Goal: Task Accomplishment & Management: Manage account settings

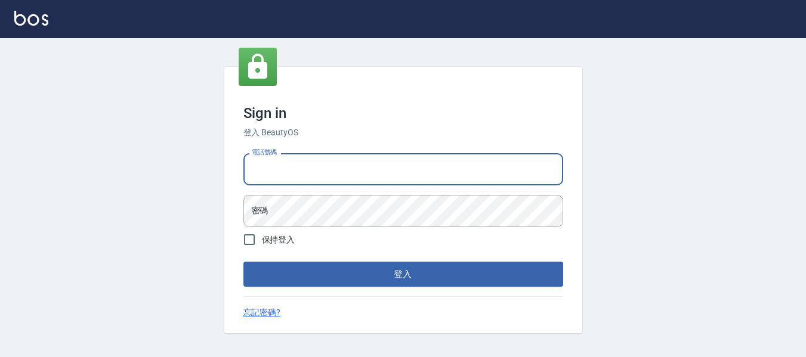
click at [299, 166] on input "電話號碼" at bounding box center [403, 169] width 320 height 32
type input "82951313"
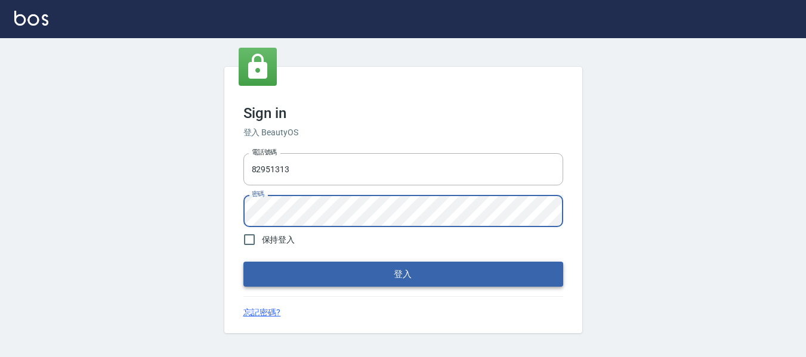
click at [405, 277] on button "登入" at bounding box center [403, 274] width 320 height 25
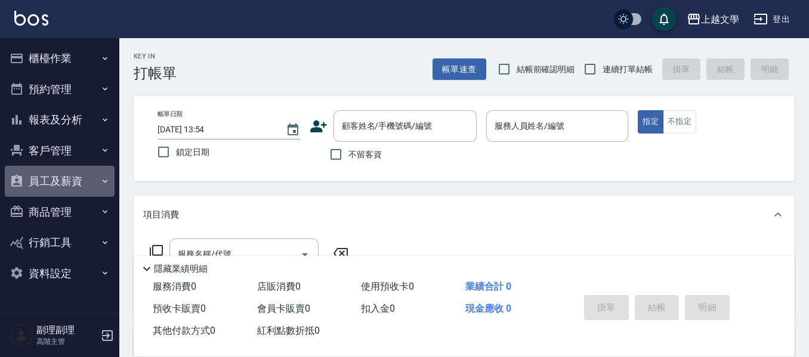
click at [59, 182] on button "員工及薪資" at bounding box center [60, 181] width 110 height 31
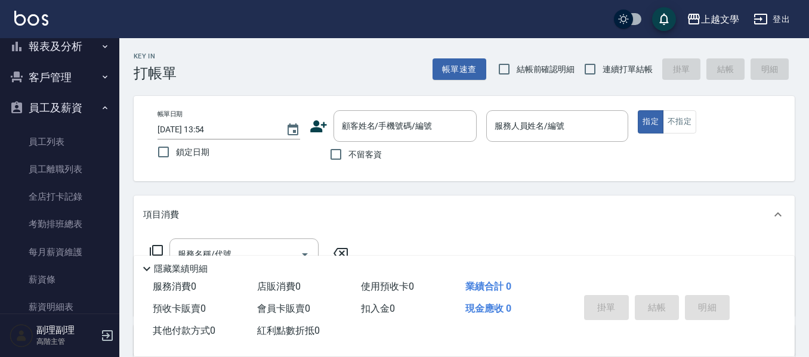
scroll to position [179, 0]
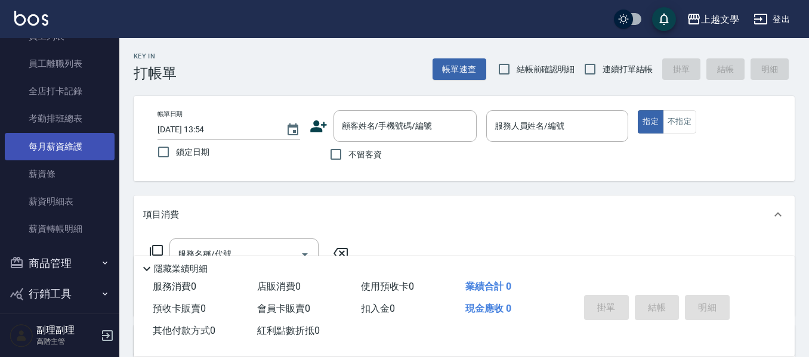
click at [79, 148] on link "每月薪資維護" at bounding box center [60, 146] width 110 height 27
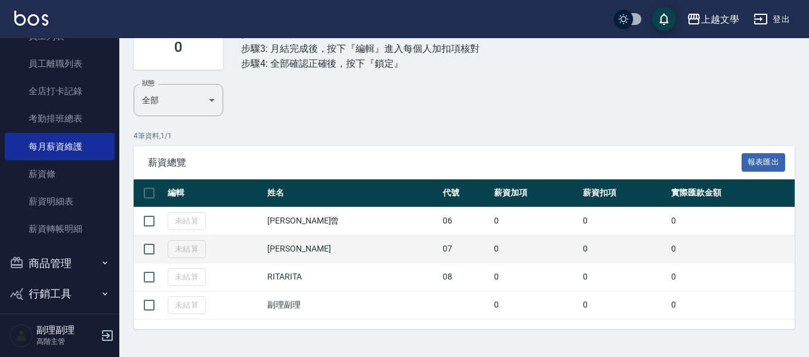
scroll to position [110, 0]
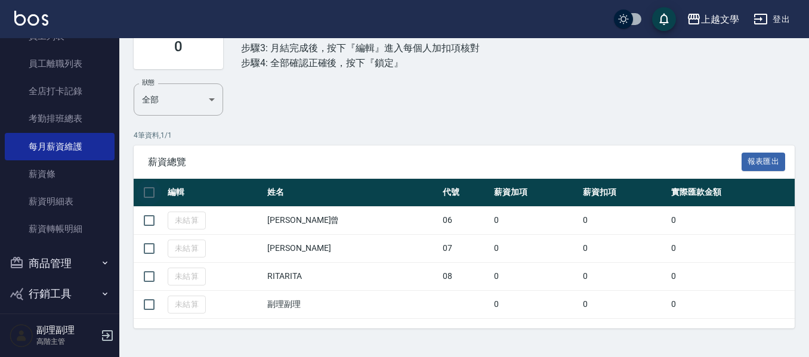
click at [150, 193] on input "checkbox" at bounding box center [149, 192] width 25 height 25
checkbox input "true"
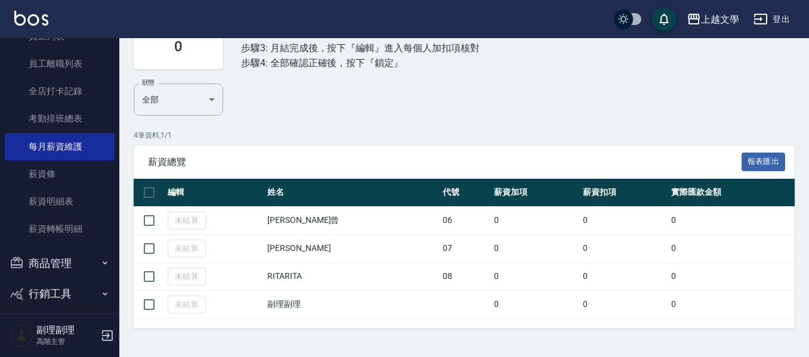
checkbox input "true"
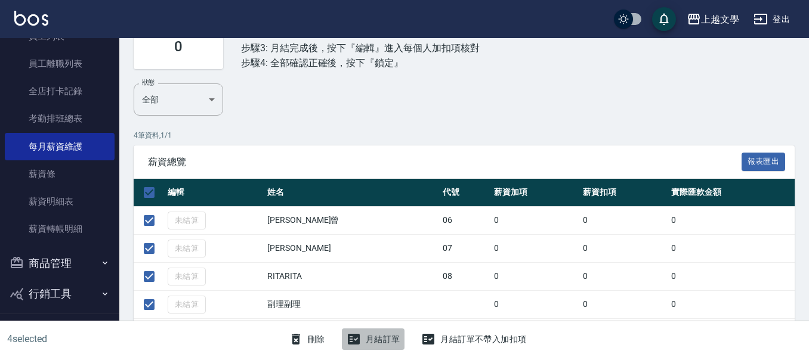
click at [376, 336] on button "月結訂單" at bounding box center [373, 340] width 63 height 22
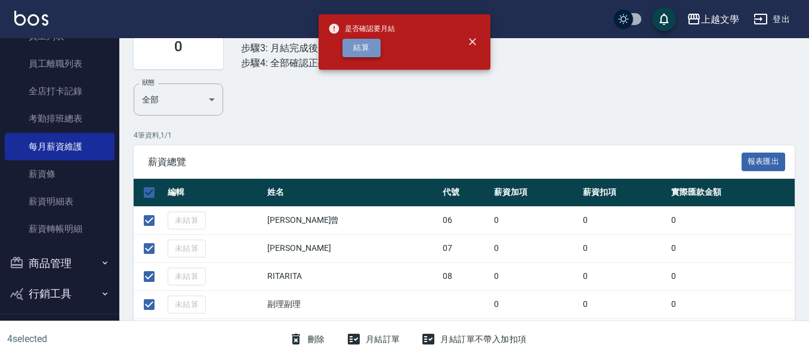
click at [375, 50] on button "結算" at bounding box center [361, 48] width 38 height 18
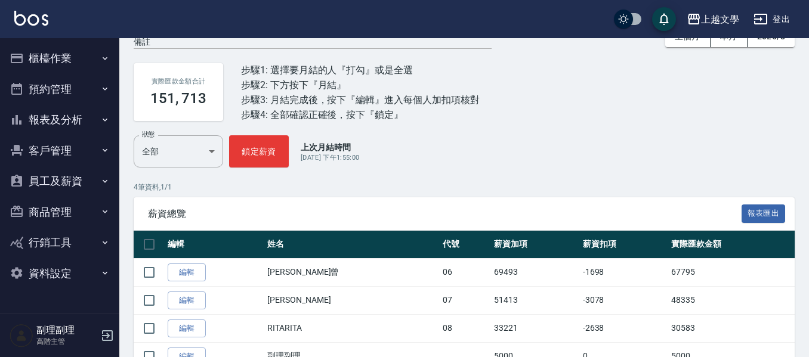
scroll to position [110, 0]
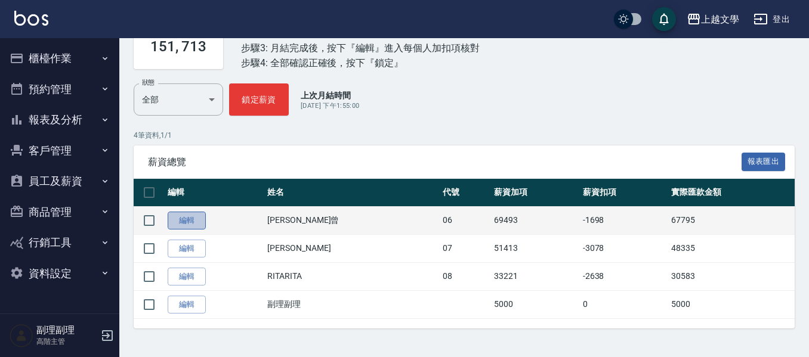
click at [190, 219] on link "編輯" at bounding box center [187, 221] width 38 height 18
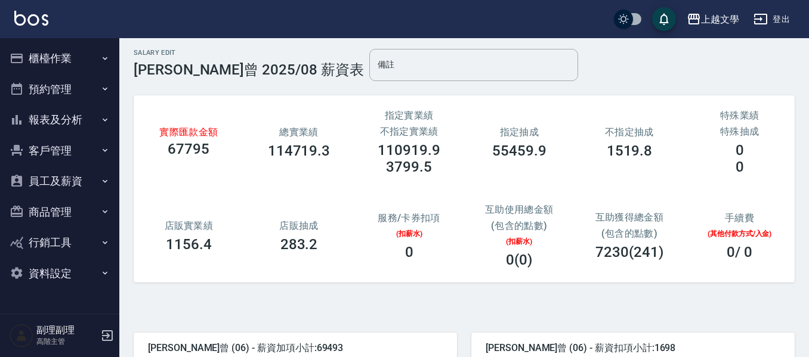
scroll to position [239, 0]
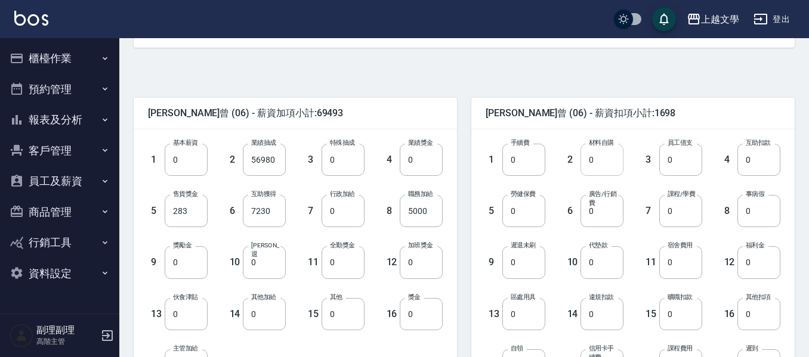
click at [592, 162] on input "0" at bounding box center [601, 160] width 43 height 32
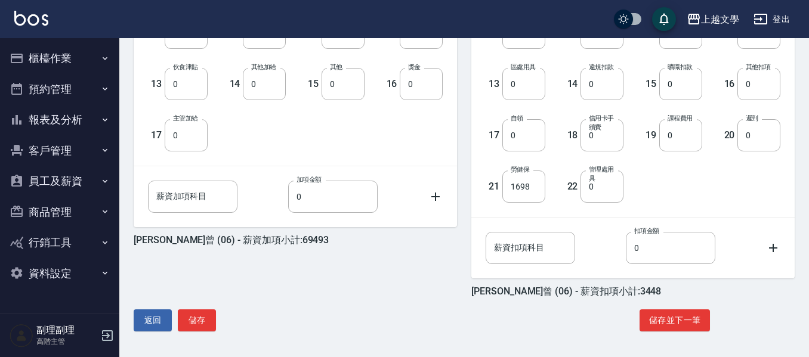
scroll to position [469, 0]
type input "1750"
click at [196, 324] on button "儲存" at bounding box center [197, 320] width 38 height 22
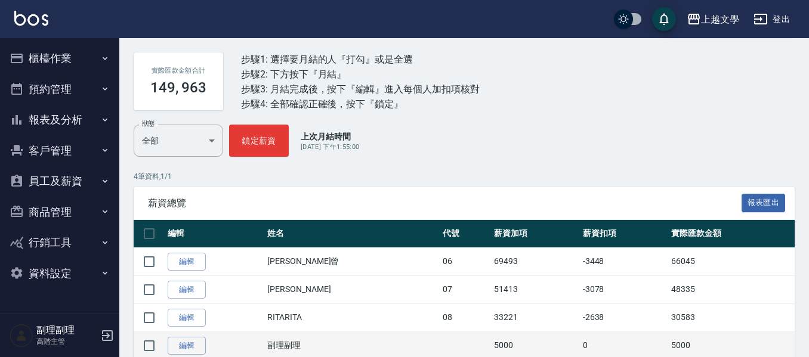
scroll to position [110, 0]
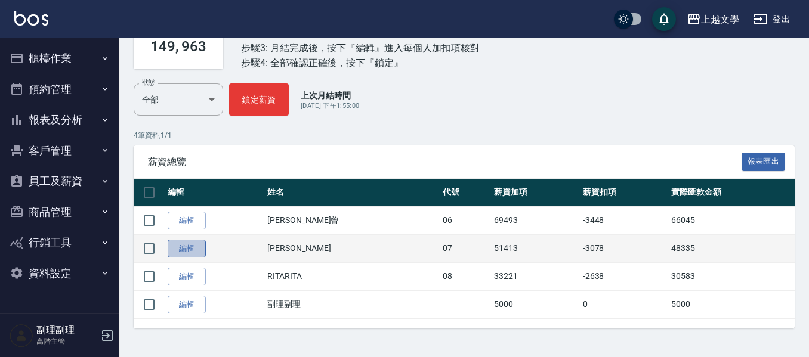
click at [187, 256] on link "編輯" at bounding box center [187, 249] width 38 height 18
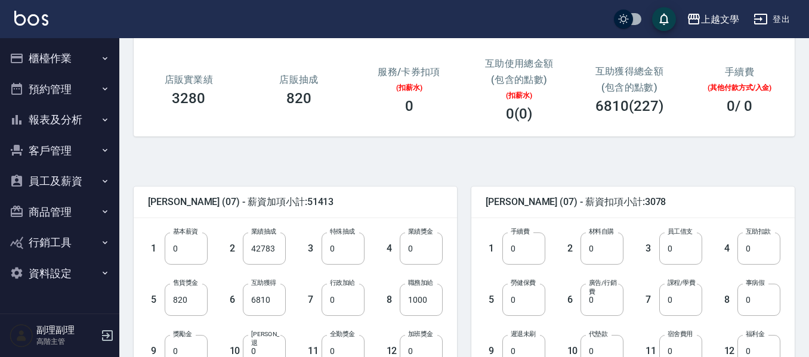
scroll to position [298, 0]
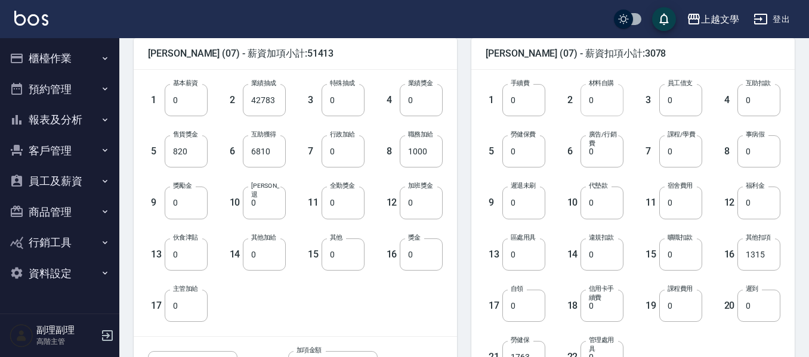
click at [618, 103] on input "0" at bounding box center [601, 100] width 43 height 32
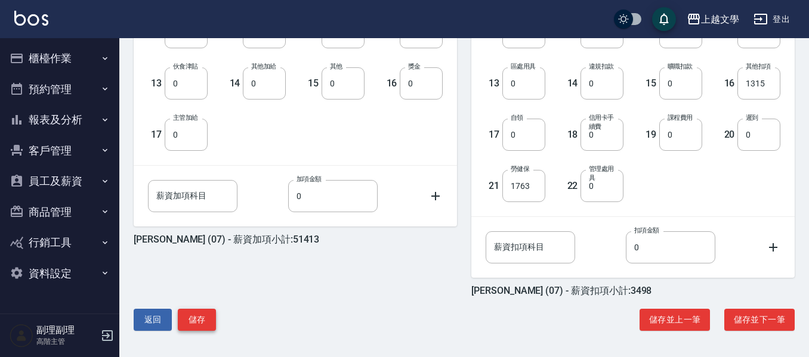
type input "420"
click at [199, 319] on button "儲存" at bounding box center [197, 320] width 38 height 22
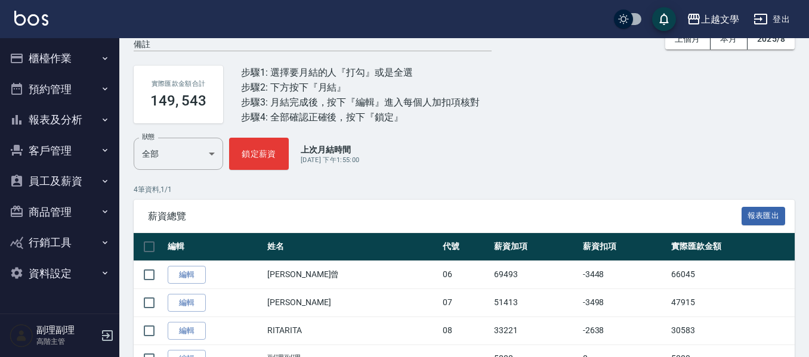
scroll to position [110, 0]
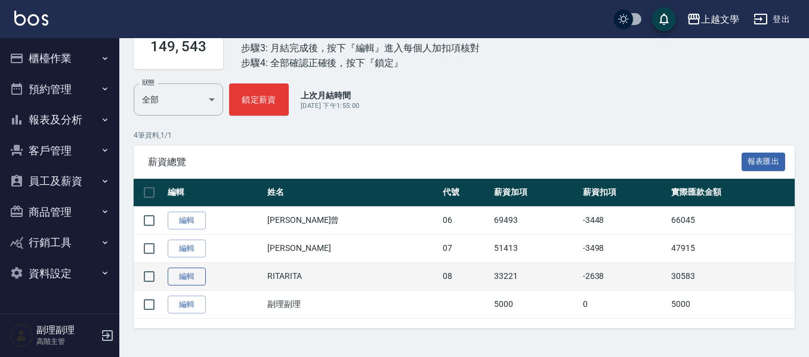
click at [186, 276] on link "編輯" at bounding box center [187, 277] width 38 height 18
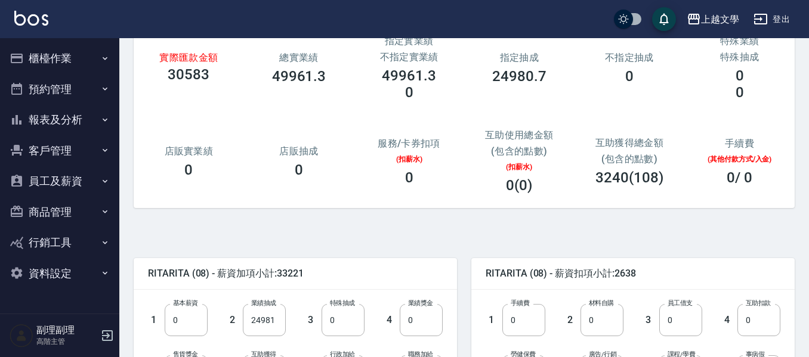
scroll to position [179, 0]
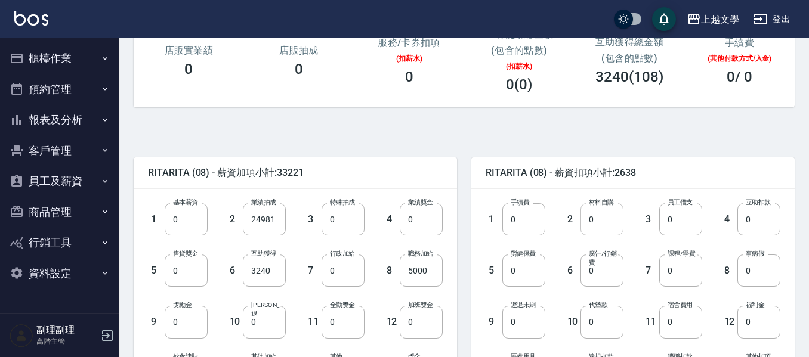
click at [601, 219] on input "0" at bounding box center [601, 219] width 43 height 32
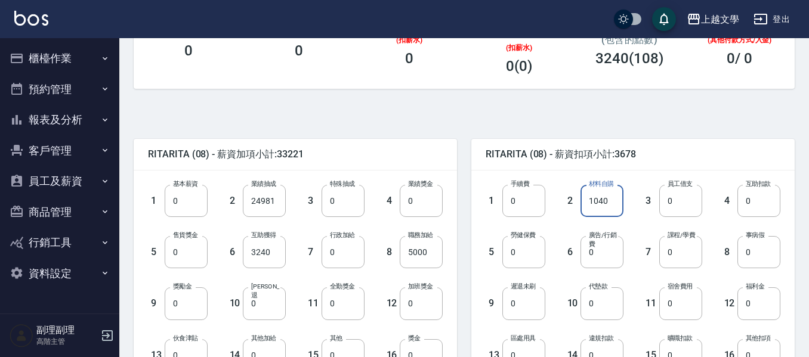
scroll to position [171, 0]
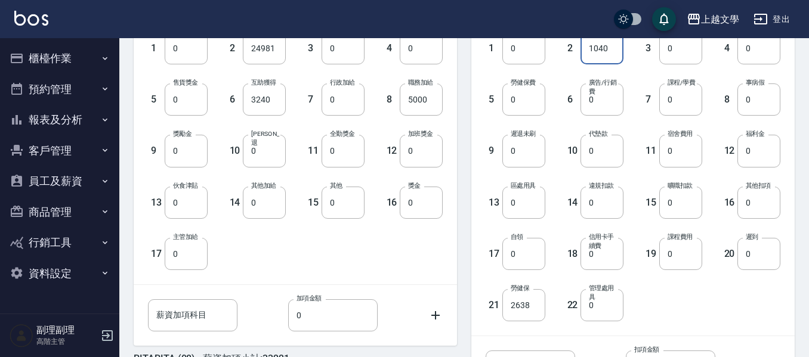
type input "1040"
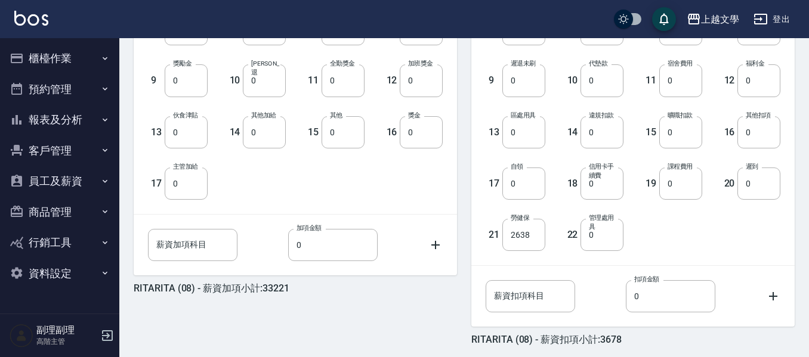
scroll to position [469, 0]
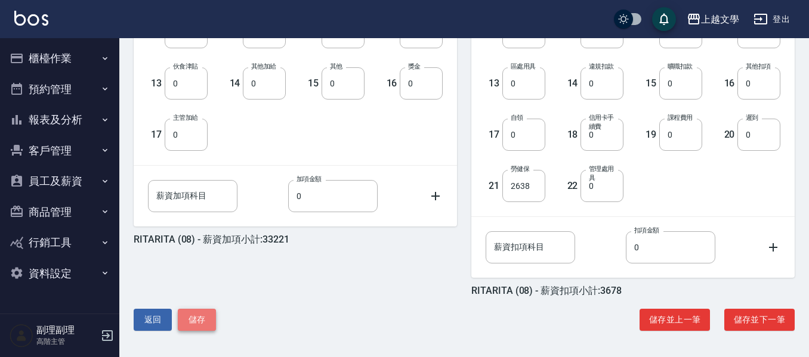
click at [201, 323] on button "儲存" at bounding box center [197, 320] width 38 height 22
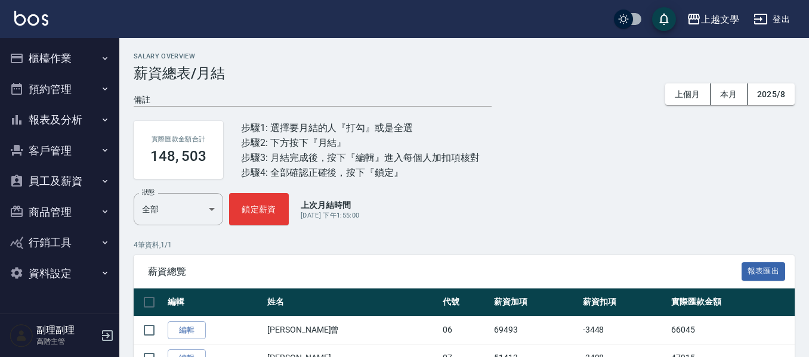
click at [43, 57] on button "櫃檯作業" at bounding box center [60, 58] width 110 height 31
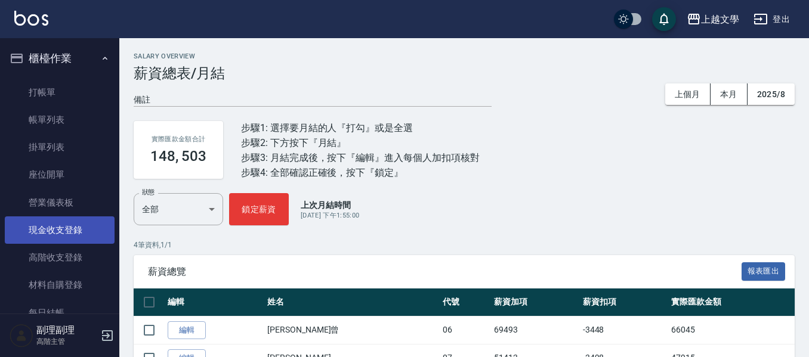
click at [53, 234] on link "現金收支登錄" at bounding box center [60, 229] width 110 height 27
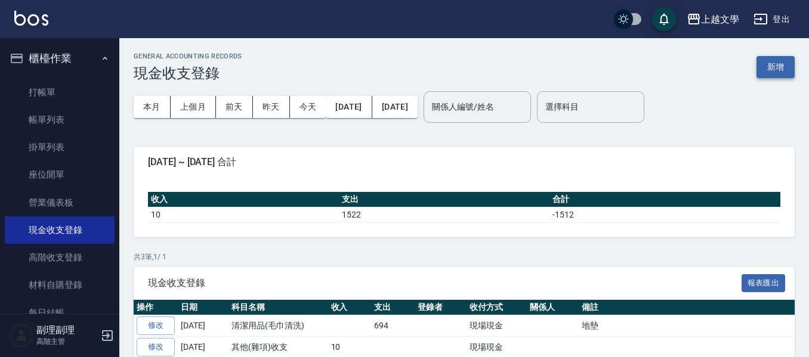
click at [781, 69] on button "新增" at bounding box center [775, 67] width 38 height 22
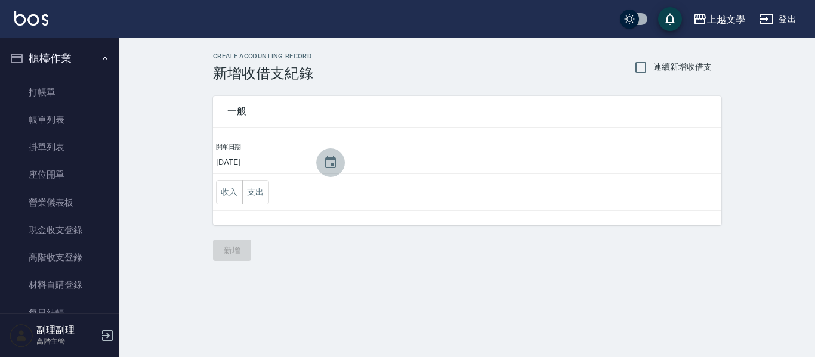
click at [326, 163] on icon "Choose date, selected date is 2025-09-08" at bounding box center [330, 162] width 11 height 12
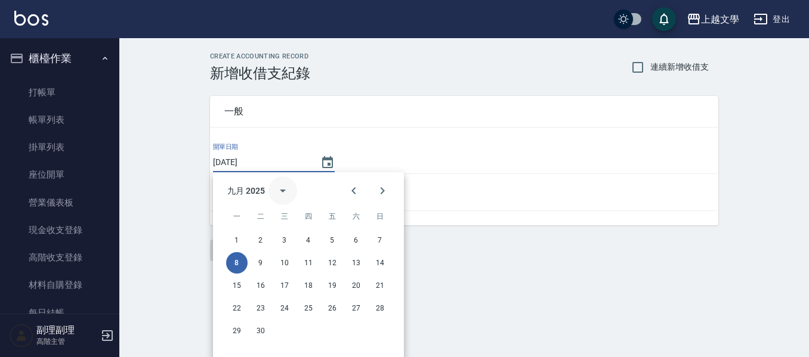
click at [284, 190] on icon "calendar view is open, switch to year view" at bounding box center [283, 191] width 6 height 3
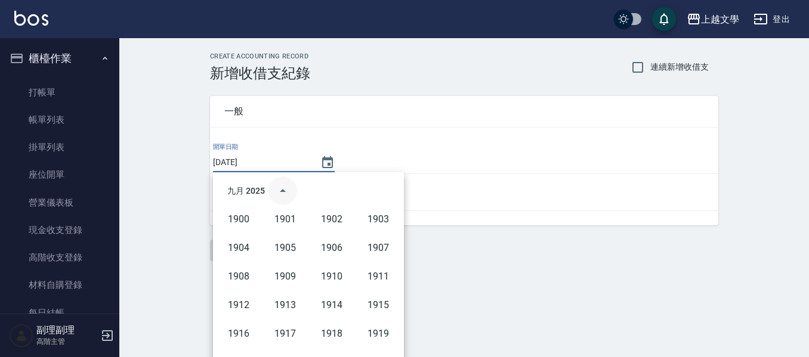
scroll to position [818, 0]
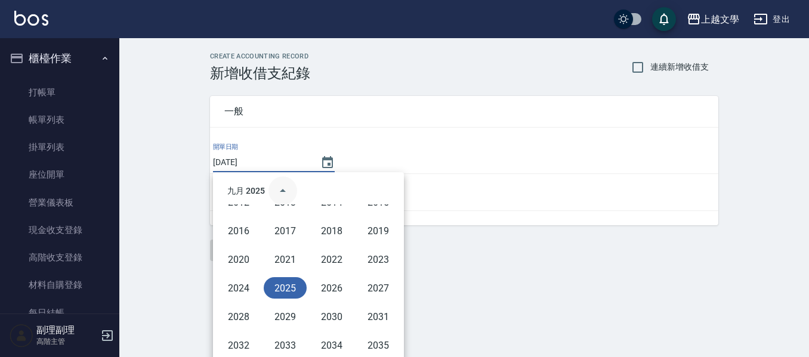
click at [281, 193] on icon "year view is open, switch to calendar view" at bounding box center [282, 191] width 14 height 14
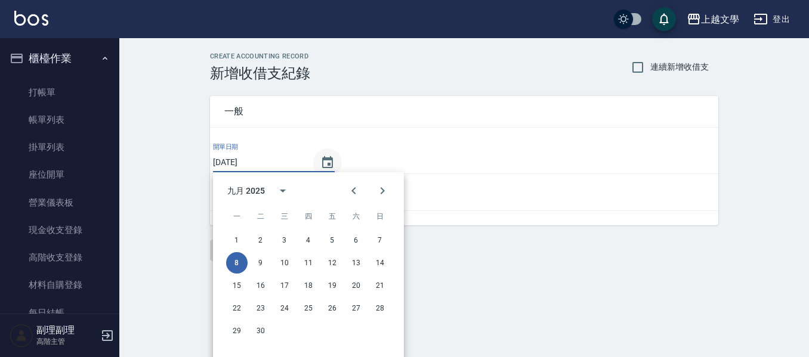
click at [323, 163] on body "上越文學 登出 櫃檯作業 打帳單 帳單列表 掛單列表 座位開單 營業儀表板 現金收支登錄 高階收支登錄 材料自購登錄 每日結帳 排班表 現場電腦打卡 掃碼打卡…" at bounding box center [404, 178] width 809 height 357
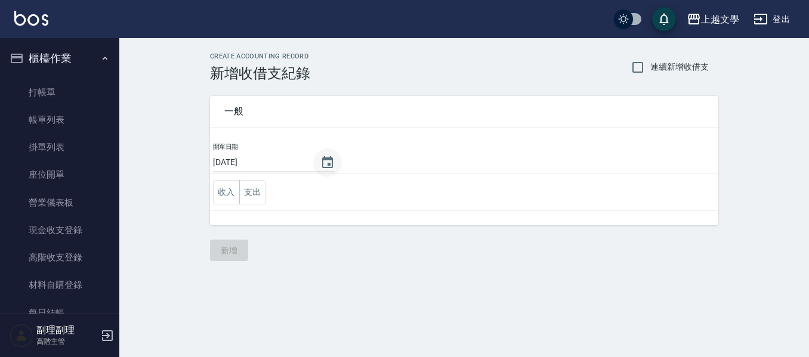
scroll to position [0, 0]
click at [325, 164] on icon "Choose date, selected date is 2025-09-08" at bounding box center [330, 162] width 11 height 12
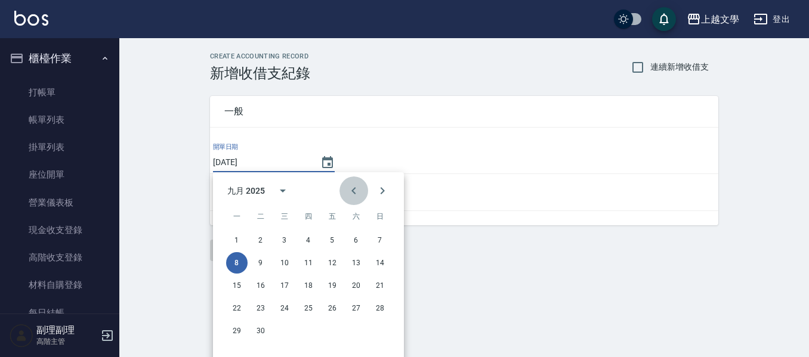
click at [354, 190] on icon "Previous month" at bounding box center [353, 190] width 4 height 7
click at [333, 331] on button "29" at bounding box center [331, 330] width 21 height 21
type input "[DATE]"
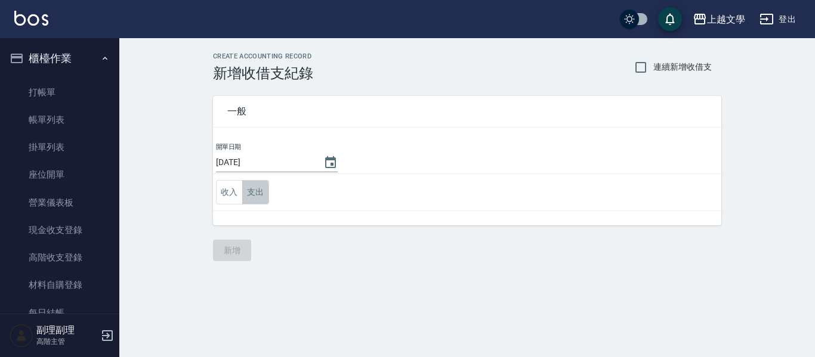
click at [258, 198] on button "支出" at bounding box center [255, 192] width 27 height 24
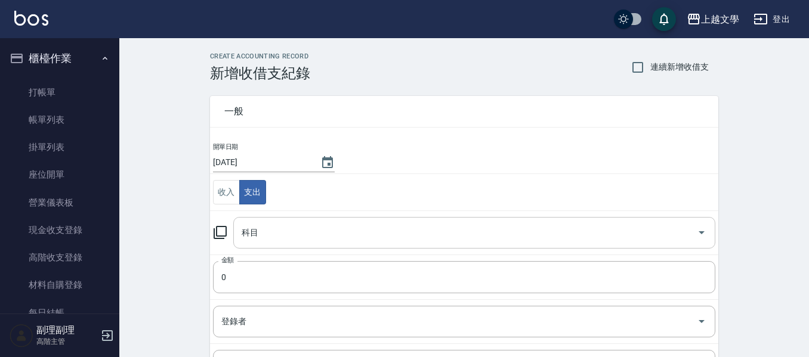
click at [307, 236] on input "科目" at bounding box center [465, 232] width 453 height 21
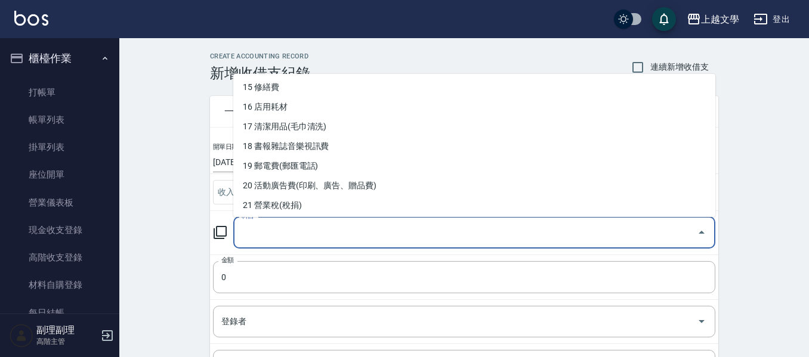
scroll to position [298, 0]
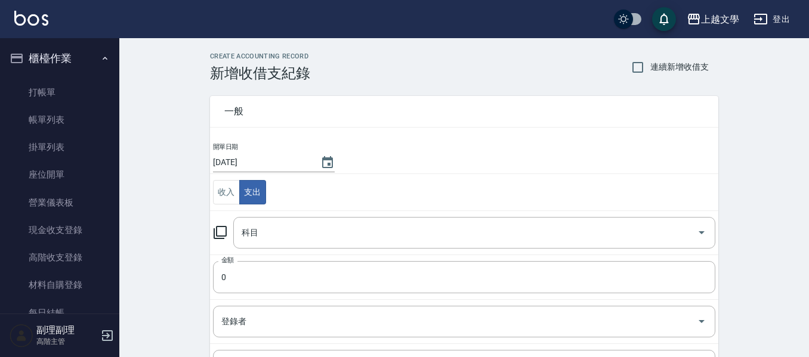
click at [173, 240] on div "CREATE ACCOUNTING RECORD 新增收借支紀錄 連續新增收借支 一般 開單日期 [DATE] 收入 支出 科目 科目 金額 0 金額 登錄者…" at bounding box center [463, 282] width 689 height 488
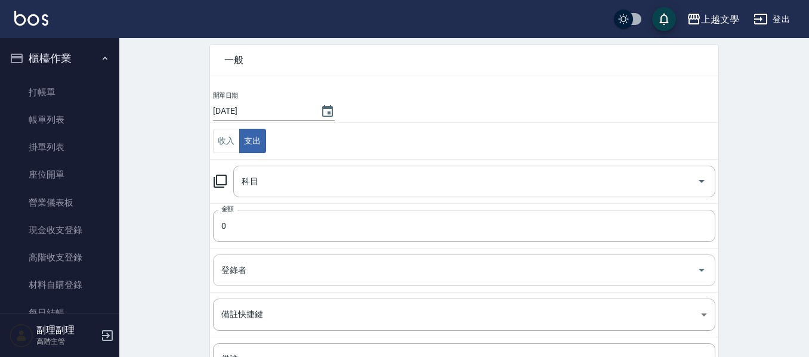
scroll to position [50, 0]
click at [312, 177] on input "科目" at bounding box center [465, 182] width 453 height 21
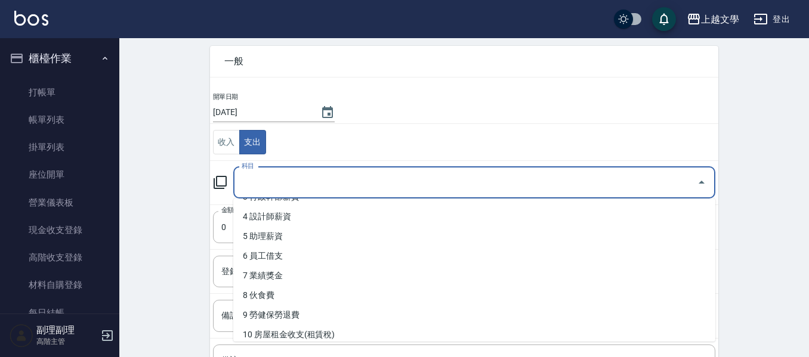
scroll to position [179, 0]
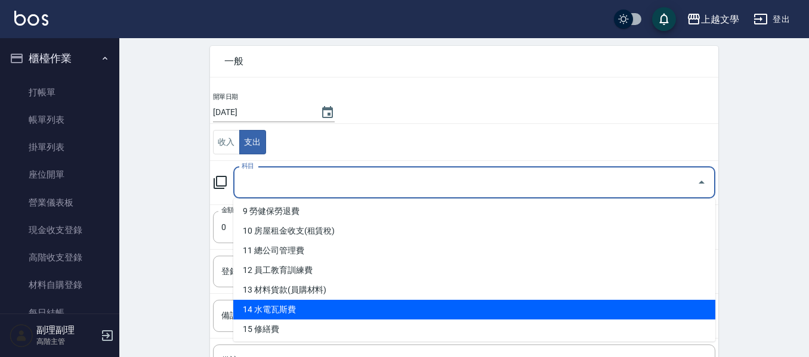
click at [370, 305] on li "14 水電瓦斯費" at bounding box center [474, 310] width 482 height 20
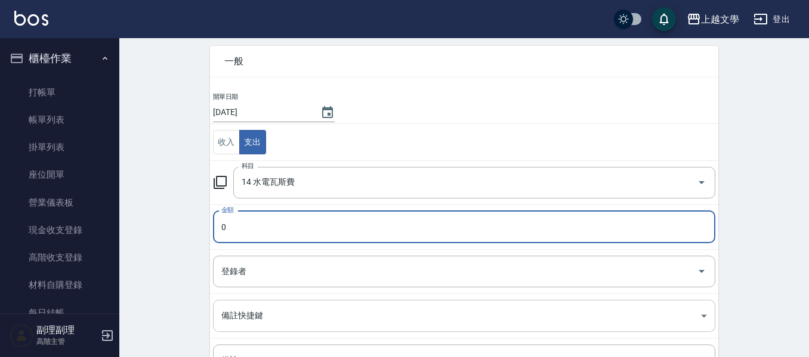
type input "14 水電瓦斯費"
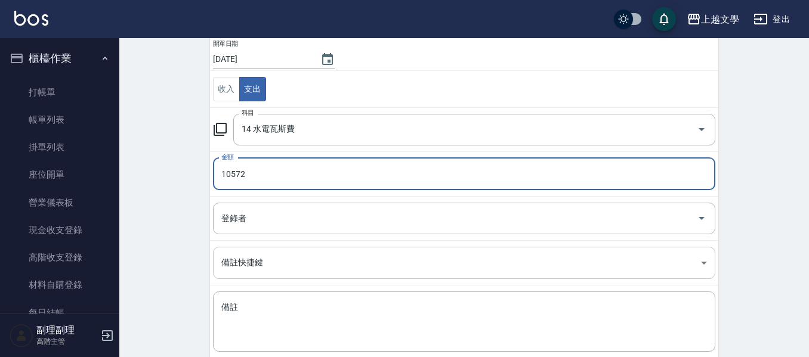
scroll to position [169, 0]
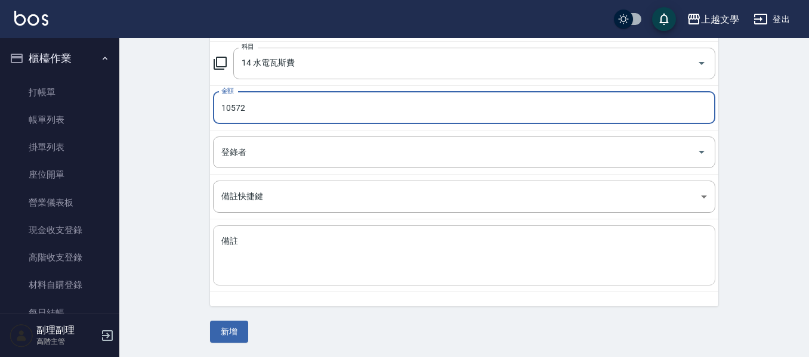
type input "10572"
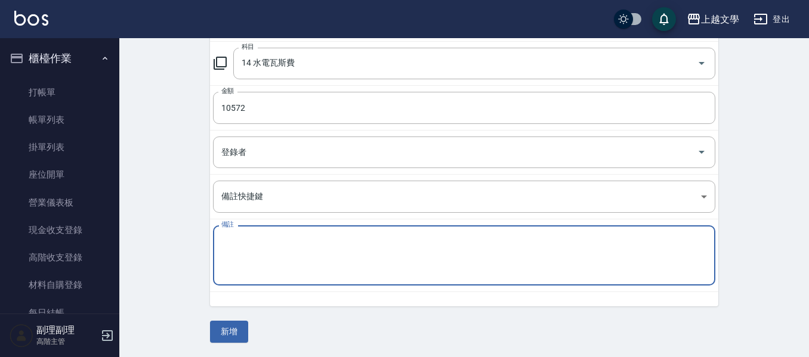
click at [298, 240] on textarea "備註" at bounding box center [463, 256] width 485 height 41
type textarea "電費"
click at [232, 339] on button "新增" at bounding box center [229, 332] width 38 height 22
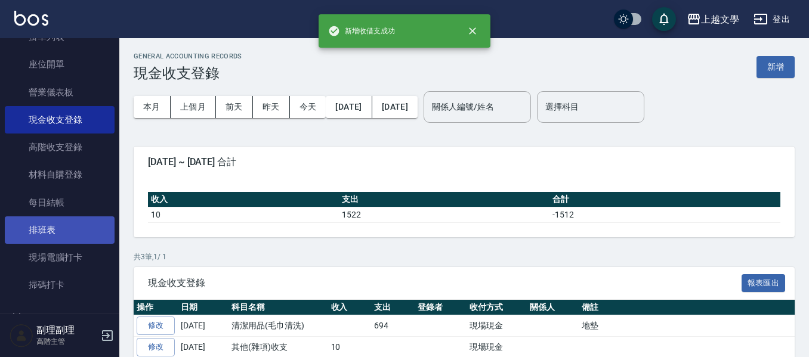
scroll to position [119, 0]
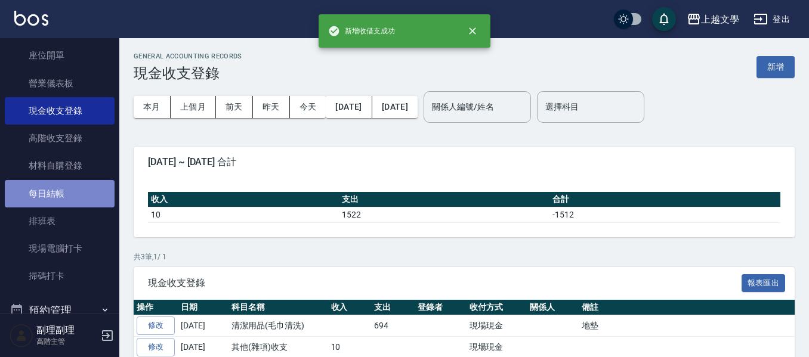
click at [73, 190] on link "每日結帳" at bounding box center [60, 193] width 110 height 27
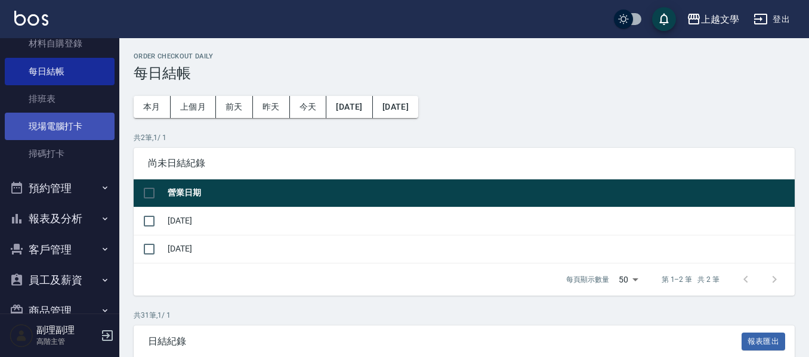
scroll to position [330, 0]
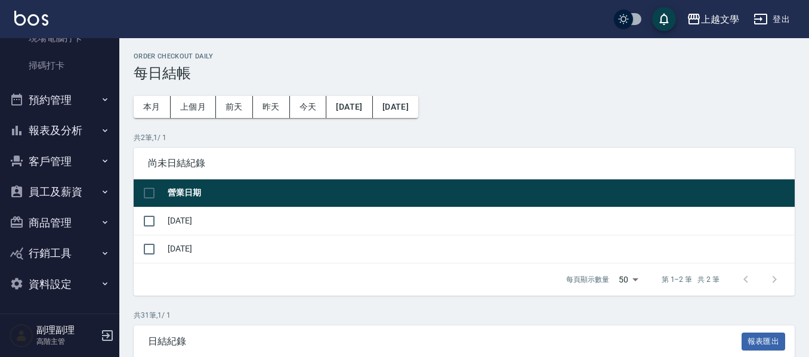
click at [73, 132] on button "報表及分析" at bounding box center [60, 130] width 110 height 31
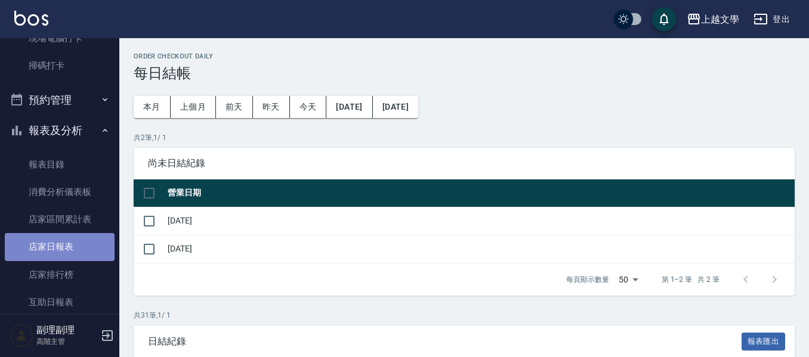
click at [73, 244] on link "店家日報表" at bounding box center [60, 246] width 110 height 27
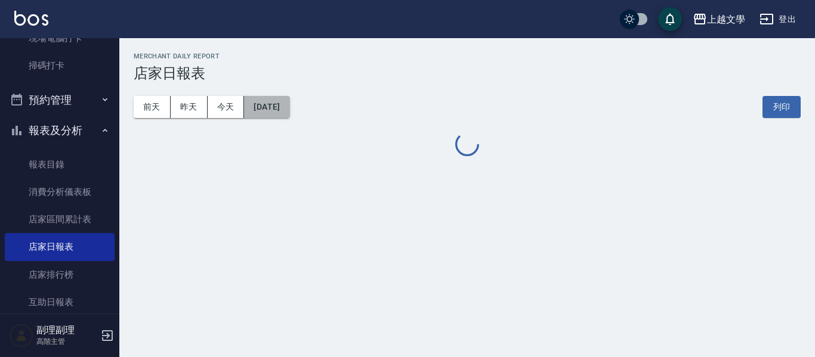
click at [284, 112] on button "[DATE]" at bounding box center [266, 107] width 45 height 22
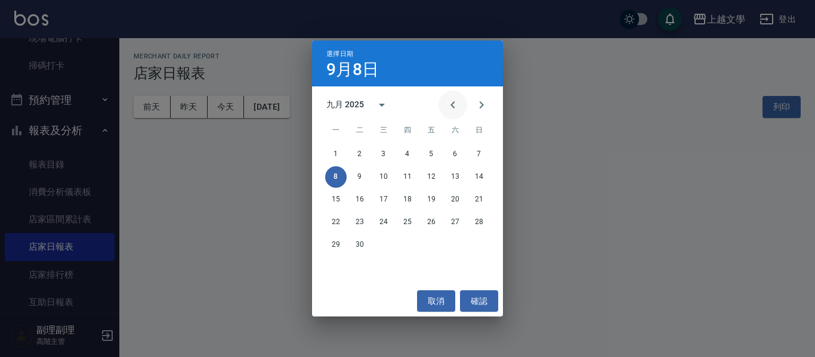
click at [458, 108] on icon "Previous month" at bounding box center [452, 105] width 14 height 14
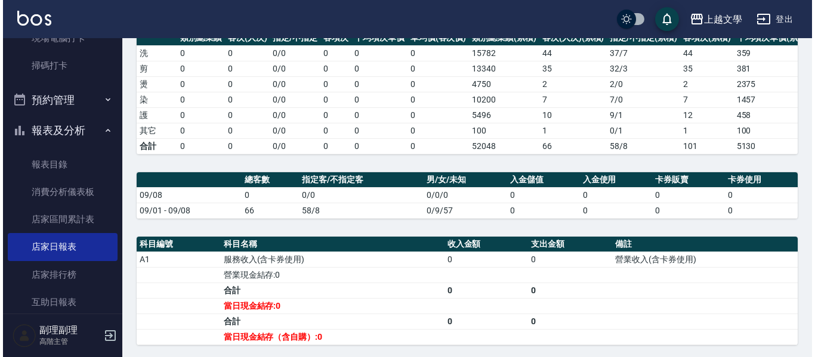
scroll to position [60, 0]
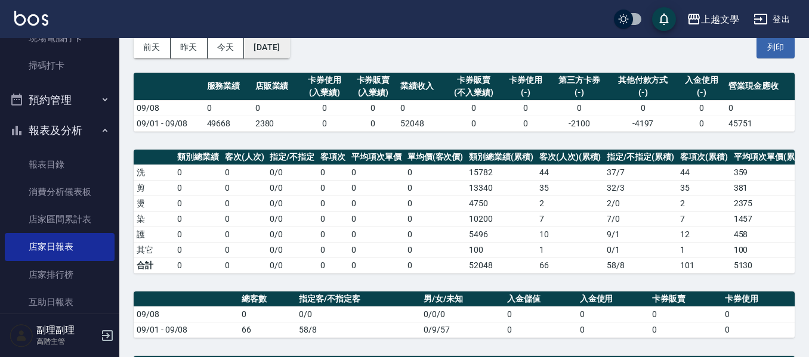
click at [289, 54] on button "[DATE]" at bounding box center [266, 47] width 45 height 22
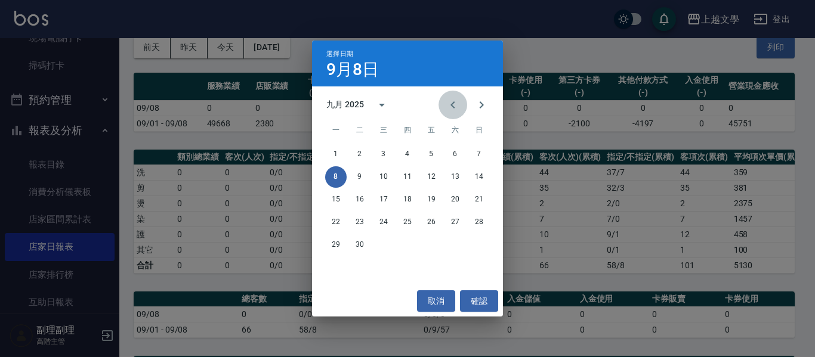
click at [454, 104] on icon "Previous month" at bounding box center [452, 105] width 14 height 14
click at [435, 239] on button "29" at bounding box center [430, 244] width 21 height 21
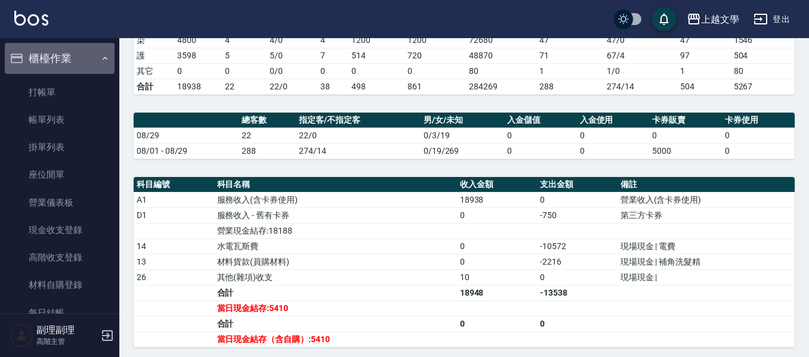
click at [70, 57] on button "櫃檯作業" at bounding box center [60, 58] width 110 height 31
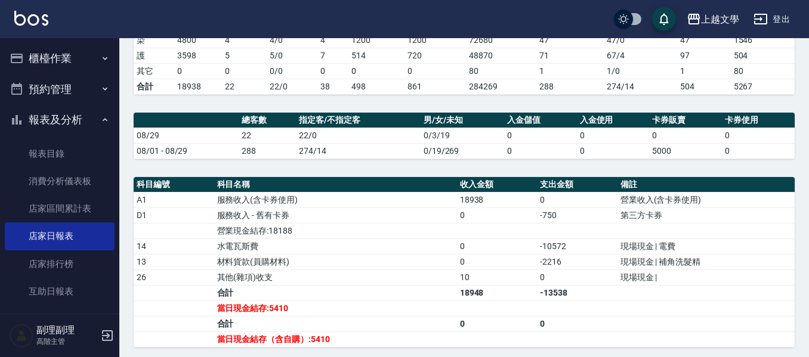
click at [72, 120] on button "報表及分析" at bounding box center [60, 119] width 110 height 31
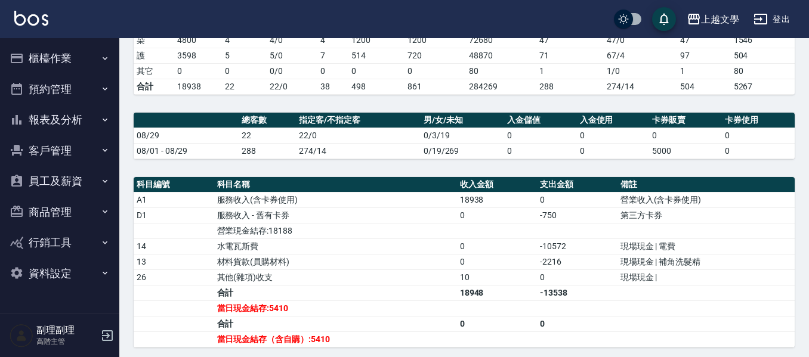
click at [66, 180] on button "員工及薪資" at bounding box center [60, 181] width 110 height 31
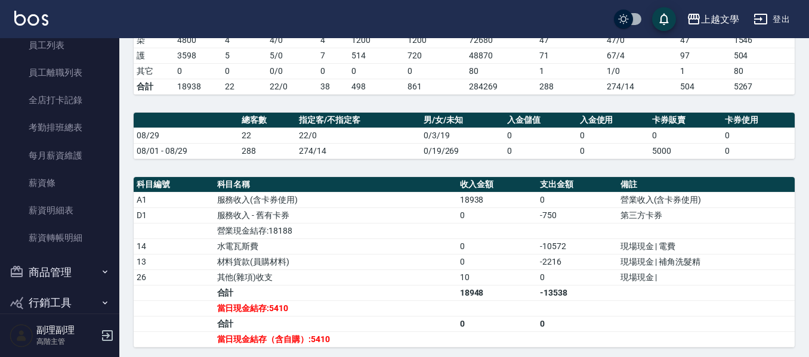
scroll to position [100, 0]
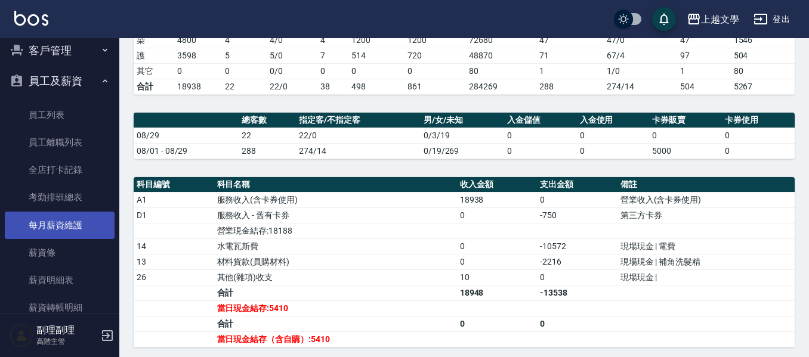
click at [63, 218] on link "每月薪資維護" at bounding box center [60, 225] width 110 height 27
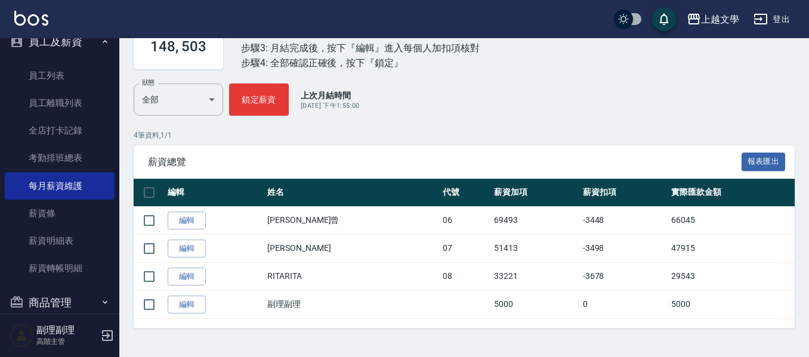
scroll to position [160, 0]
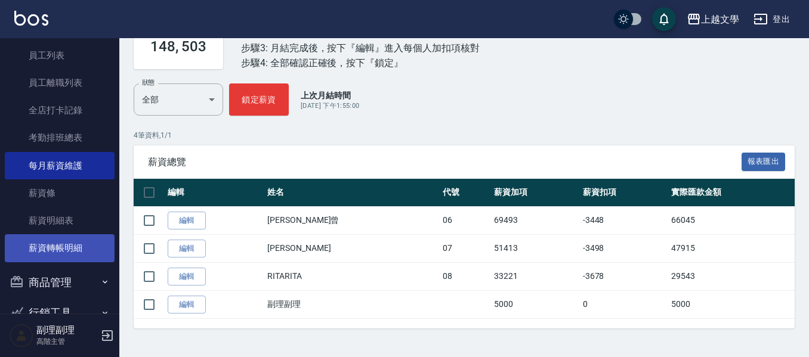
click at [78, 247] on link "薪資轉帳明細" at bounding box center [60, 247] width 110 height 27
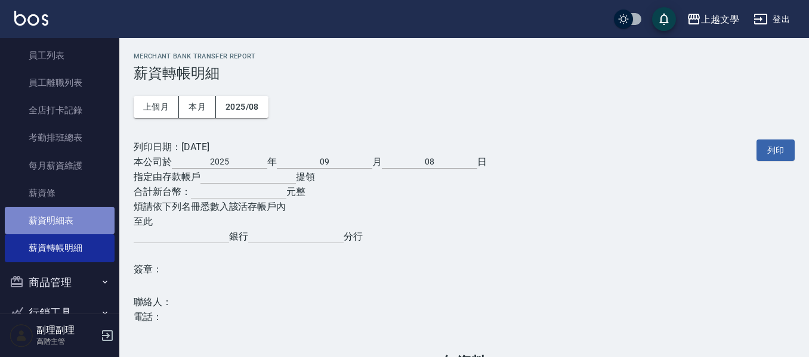
click at [78, 221] on link "薪資明細表" at bounding box center [60, 220] width 110 height 27
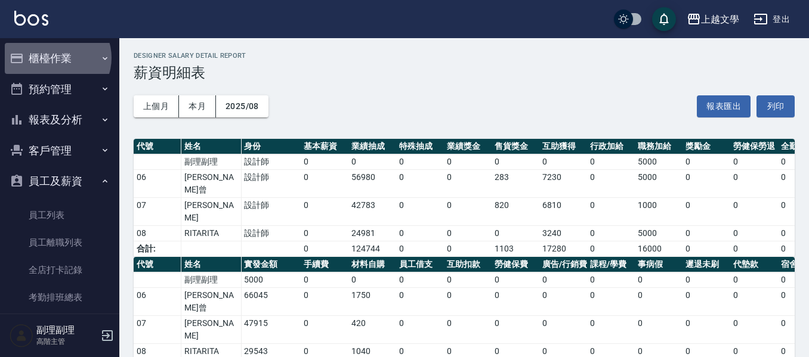
click at [56, 58] on button "櫃檯作業" at bounding box center [60, 58] width 110 height 31
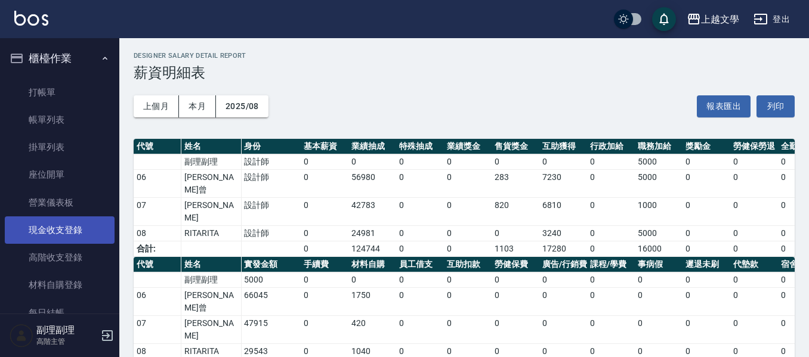
click at [63, 229] on link "現金收支登錄" at bounding box center [60, 229] width 110 height 27
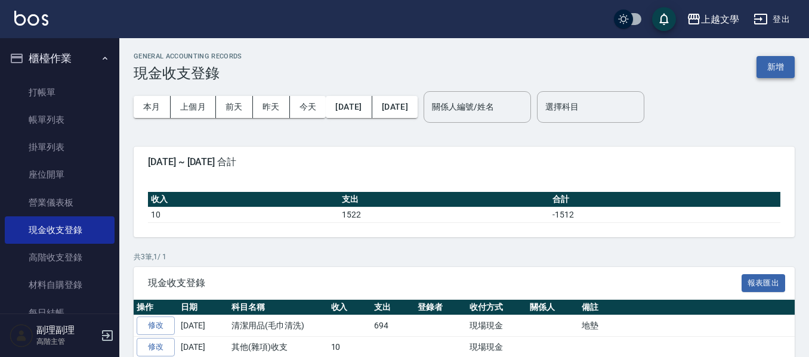
click at [779, 62] on button "新增" at bounding box center [775, 67] width 38 height 22
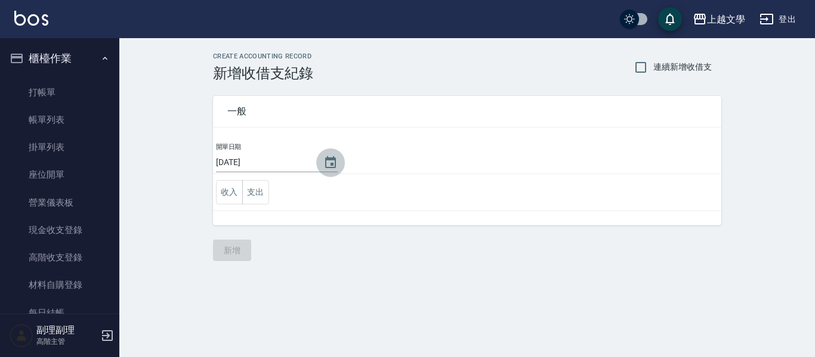
click at [318, 160] on button "Choose date, selected date is 2025-09-08" at bounding box center [330, 162] width 29 height 29
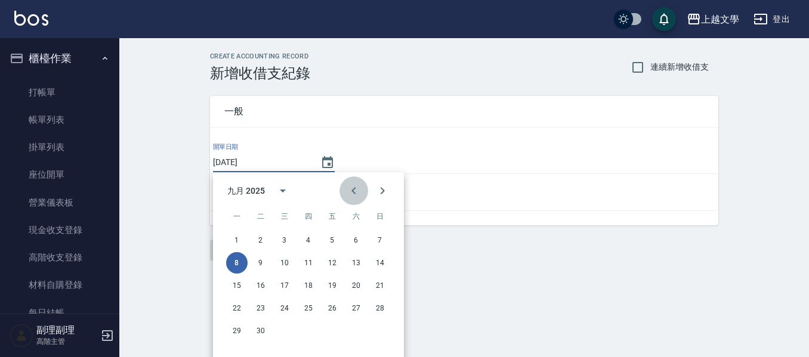
click at [353, 188] on icon "Previous month" at bounding box center [353, 191] width 14 height 14
click at [382, 332] on button "31" at bounding box center [379, 330] width 21 height 21
type input "[DATE]"
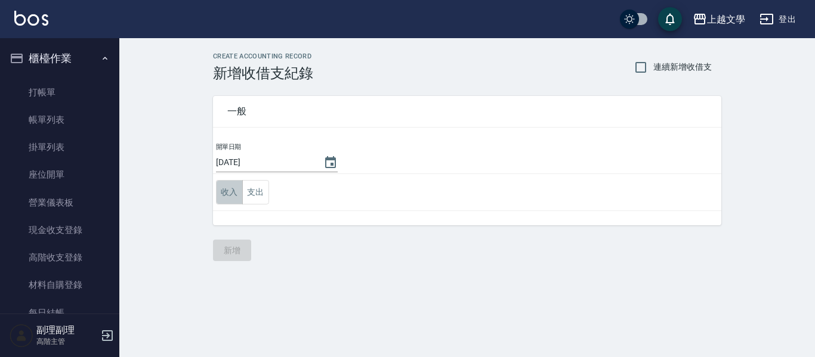
click at [233, 195] on button "收入" at bounding box center [229, 192] width 27 height 24
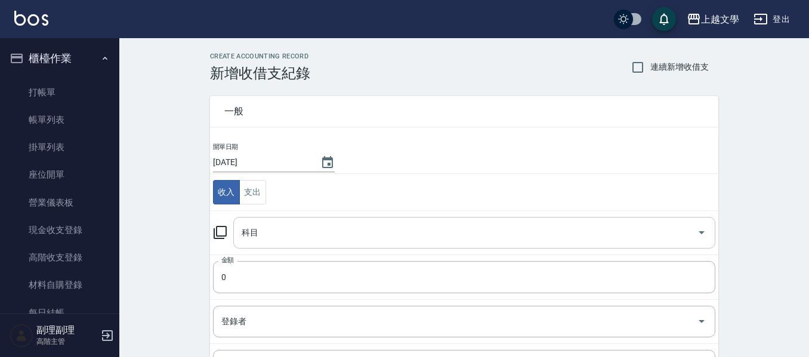
click at [282, 225] on input "科目" at bounding box center [465, 232] width 453 height 21
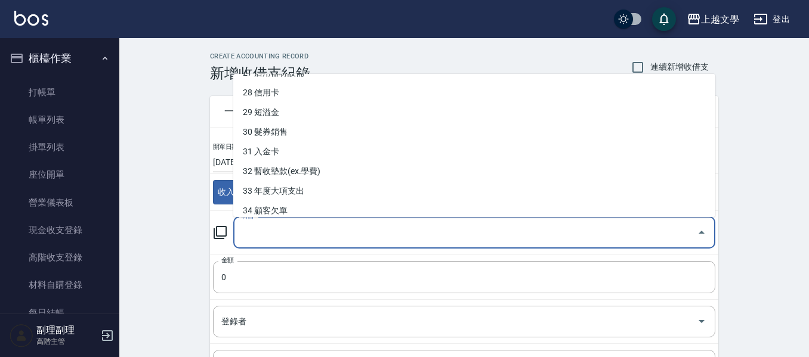
scroll to position [555, 0]
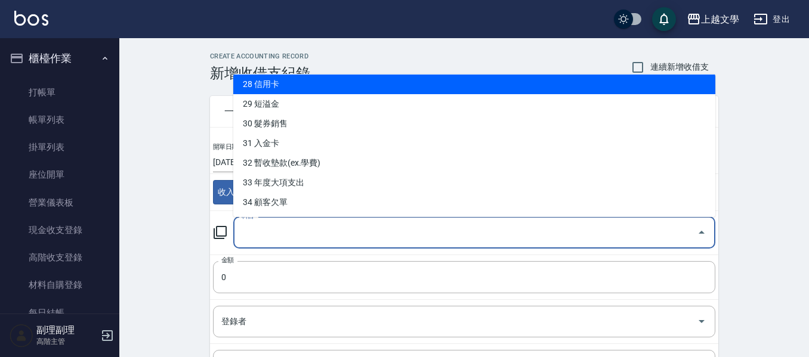
drag, startPoint x: 413, startPoint y: 94, endPoint x: 416, endPoint y: 86, distance: 8.3
click at [416, 86] on ul "0 售貨費用 1 營業收入 2 產品販賣 3 行政幹部薪資 4 設計師薪資 5 助理薪資 6 員工借支 7 業績獎金 8 伙食費 9 勞健保勞退費 10 房屋…" at bounding box center [474, 145] width 482 height 143
click at [416, 86] on li "28 信用卡" at bounding box center [474, 85] width 482 height 20
type input "28 信用卡"
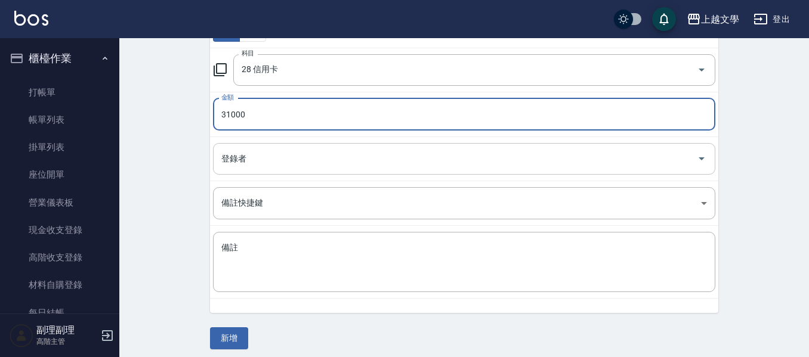
scroll to position [169, 0]
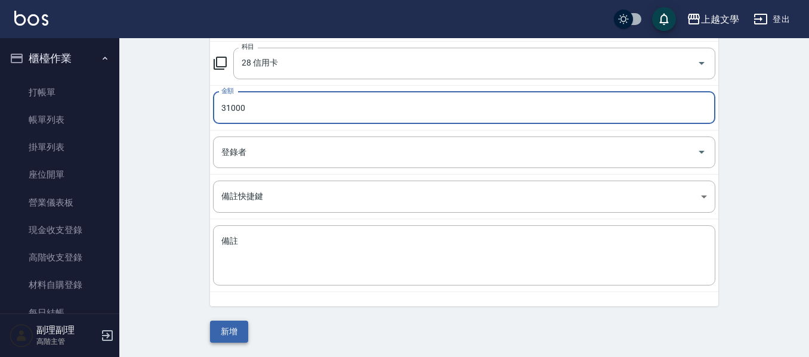
type input "31000"
click at [225, 332] on button "新增" at bounding box center [229, 332] width 38 height 22
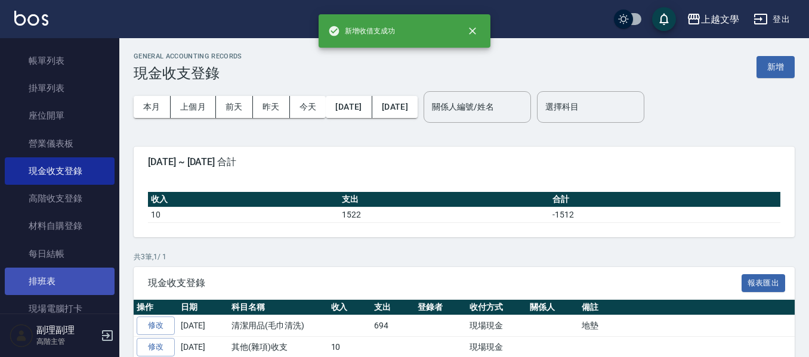
scroll to position [60, 0]
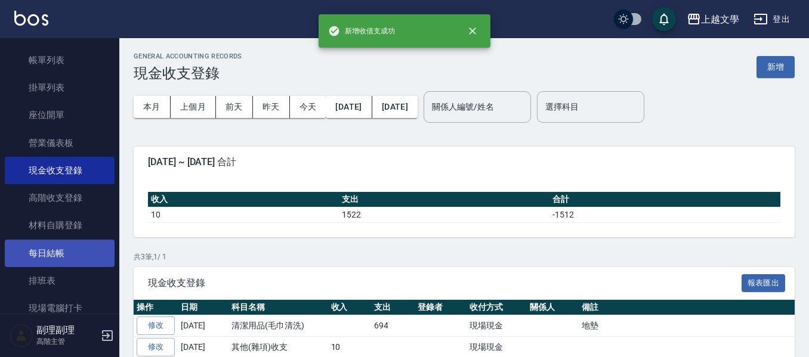
click at [74, 255] on link "每日結帳" at bounding box center [60, 253] width 110 height 27
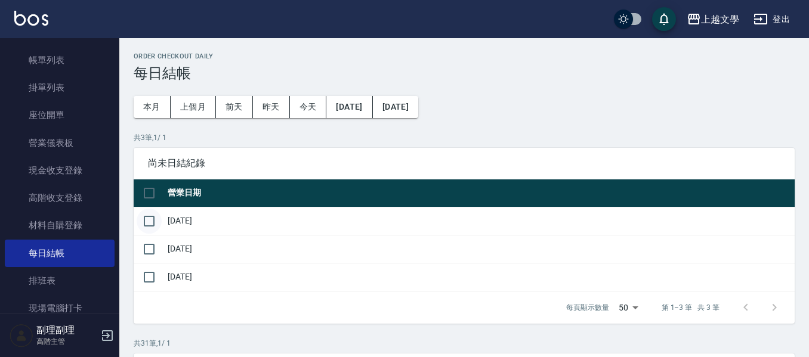
click at [150, 221] on input "checkbox" at bounding box center [149, 221] width 25 height 25
checkbox input "true"
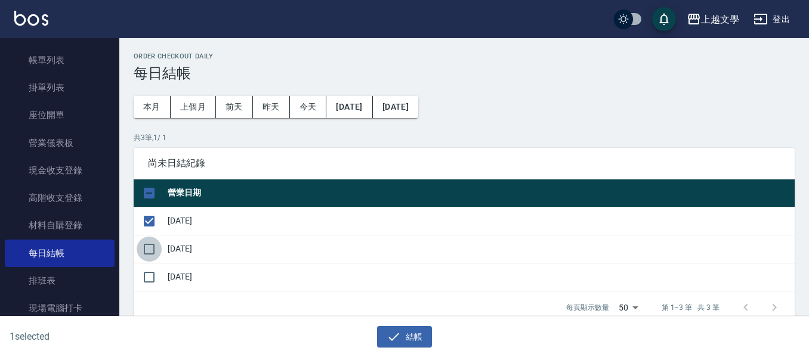
click at [153, 248] on input "checkbox" at bounding box center [149, 249] width 25 height 25
checkbox input "true"
click at [413, 333] on button "結帳" at bounding box center [404, 337] width 55 height 22
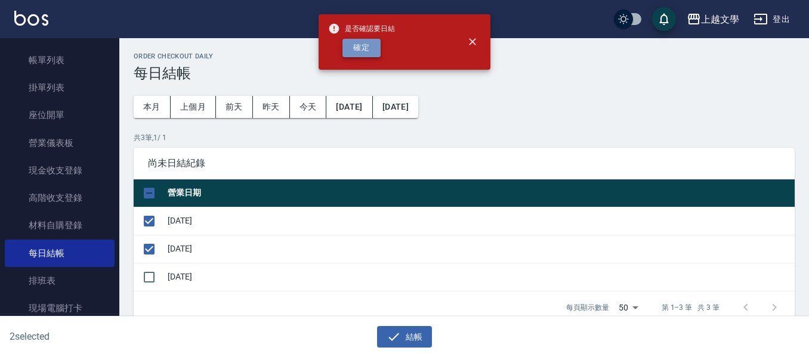
click at [367, 47] on button "確定" at bounding box center [361, 48] width 38 height 18
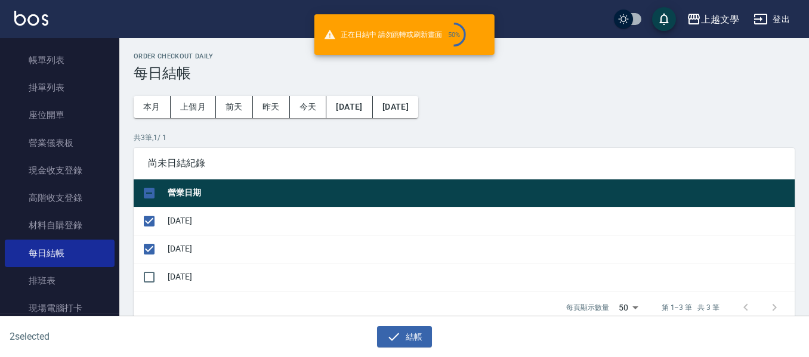
checkbox input "false"
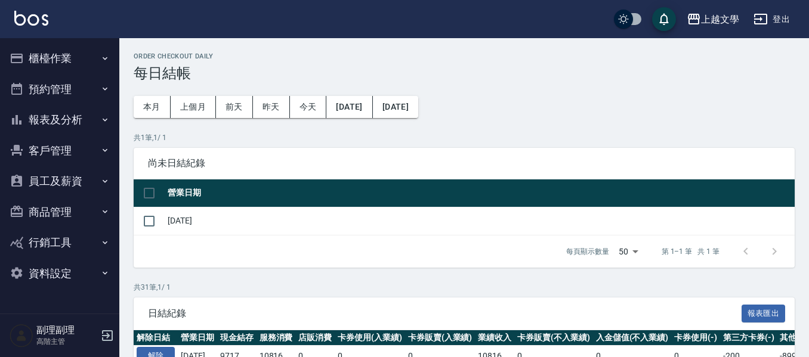
click at [69, 117] on button "報表及分析" at bounding box center [60, 119] width 110 height 31
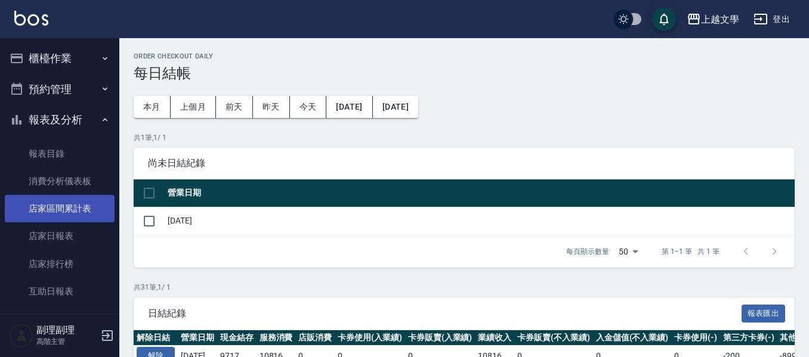
click at [63, 219] on link "店家區間累計表" at bounding box center [60, 208] width 110 height 27
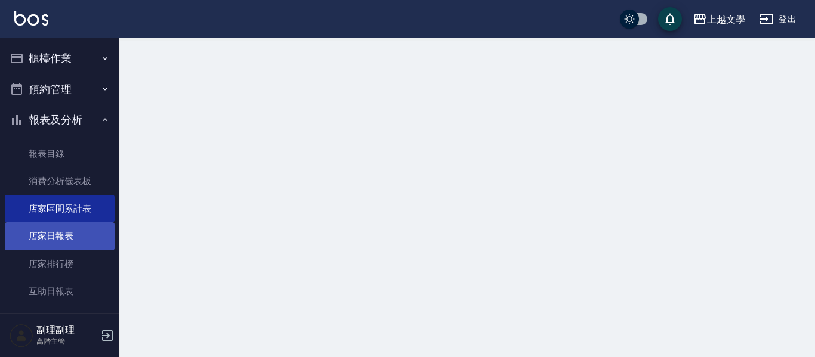
click at [66, 244] on link "店家日報表" at bounding box center [60, 235] width 110 height 27
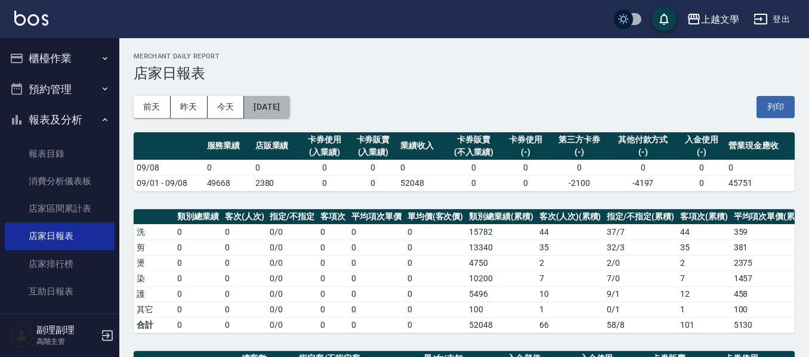
click at [259, 109] on button "[DATE]" at bounding box center [266, 107] width 45 height 22
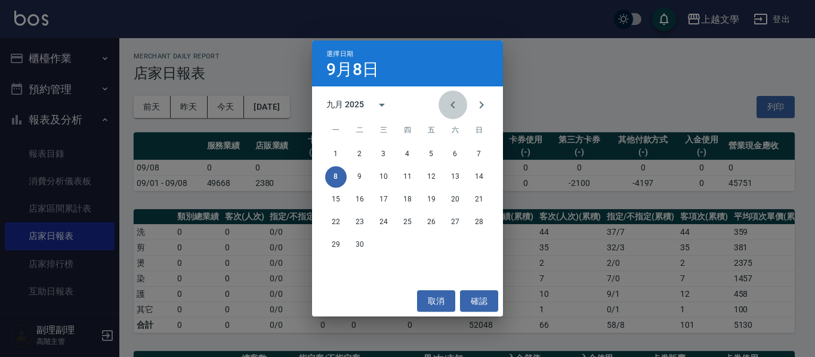
click at [451, 104] on icon "Previous month" at bounding box center [452, 104] width 4 height 7
click at [475, 244] on button "31" at bounding box center [478, 244] width 21 height 21
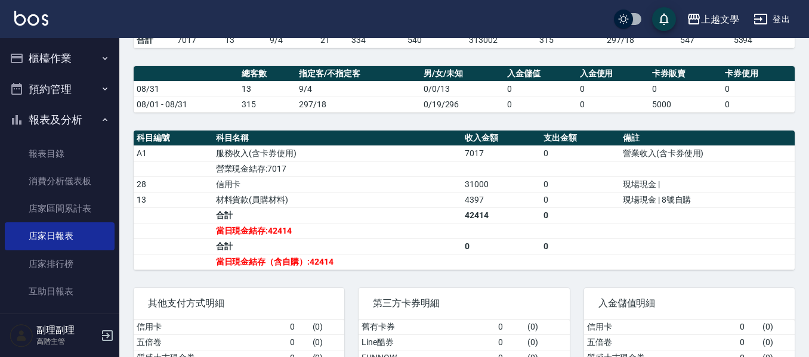
scroll to position [347, 0]
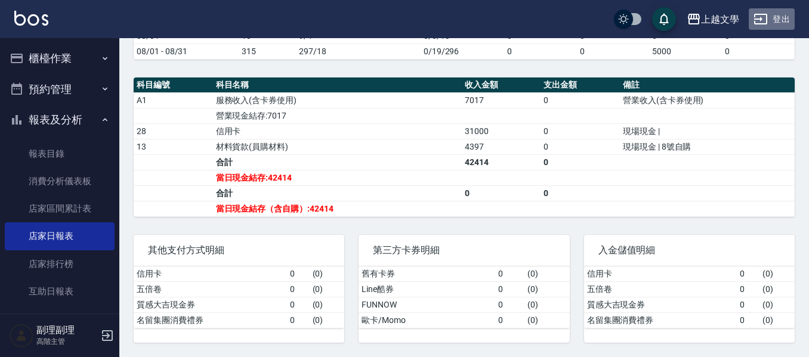
click at [788, 21] on button "登出" at bounding box center [771, 19] width 46 height 22
